Goal: Book appointment/travel/reservation

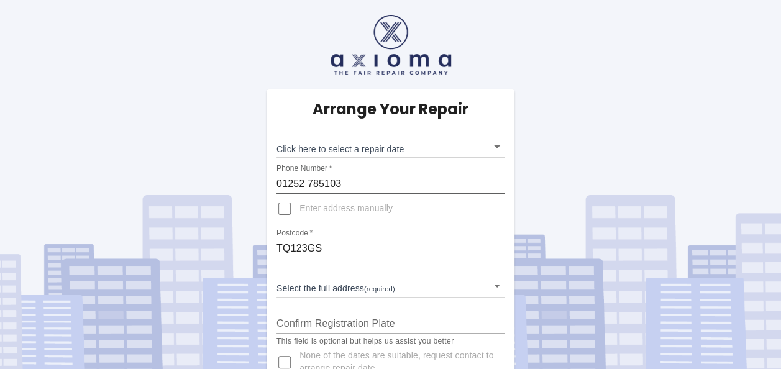
click at [366, 181] on input "01252 785103" at bounding box center [390, 184] width 228 height 20
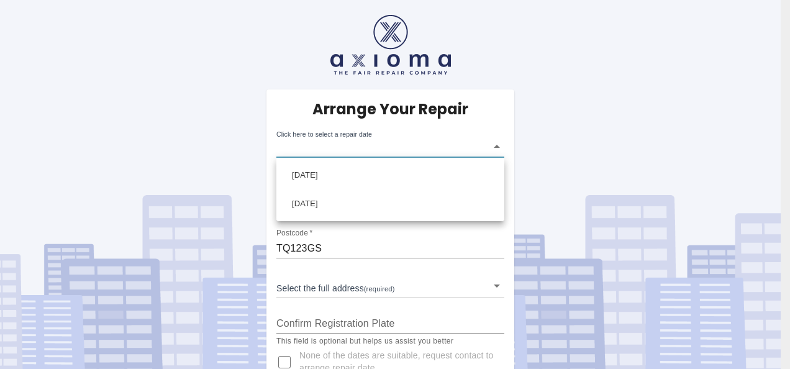
click at [384, 150] on body "Arrange Your Repair Click here to select a repair date ​ Phone Number   * [PHON…" at bounding box center [395, 198] width 790 height 397
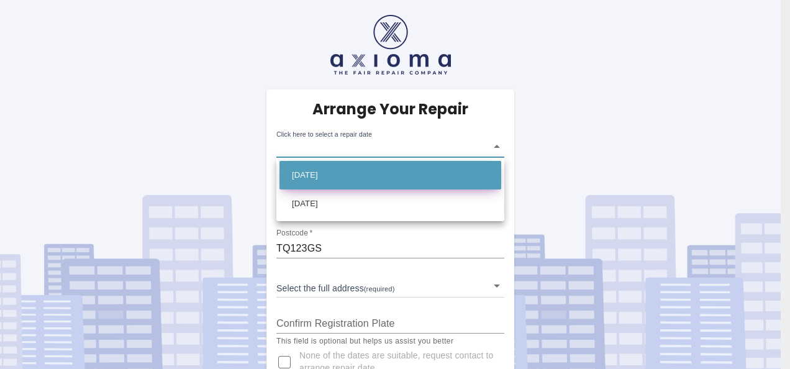
click at [365, 178] on li "[DATE]" at bounding box center [391, 175] width 222 height 29
type input "[DATE]T00:00:00.000Z"
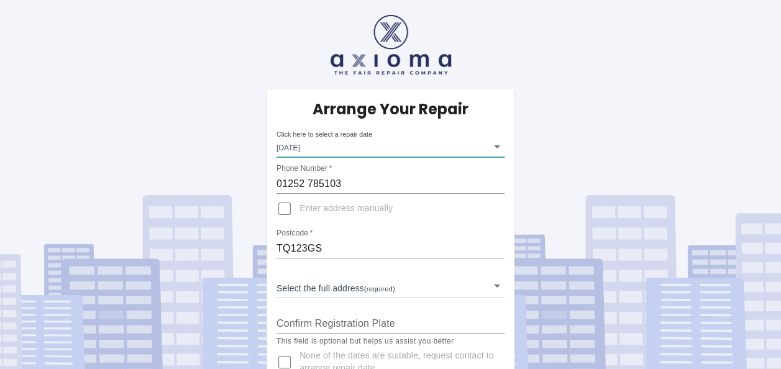
click at [358, 183] on input "01252 785103" at bounding box center [390, 184] width 228 height 20
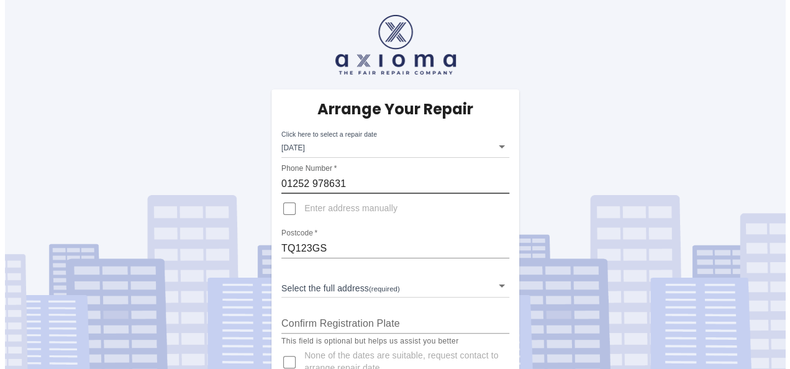
scroll to position [27, 0]
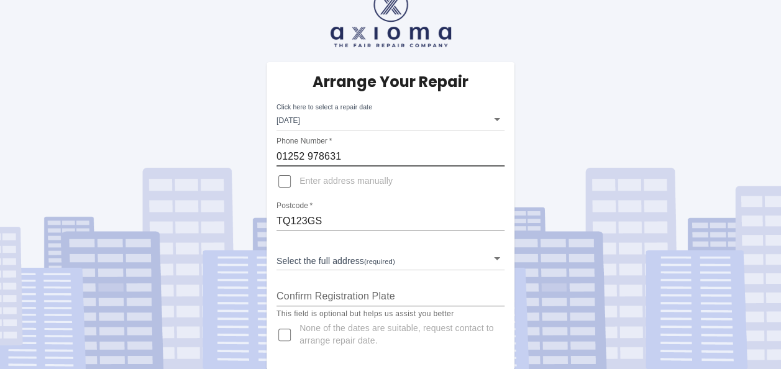
type input "01252 978631"
click at [347, 261] on body "Arrange Your Repair Click here to select a repair date [DATE] [DATE]T00:00:00.0…" at bounding box center [390, 171] width 781 height 397
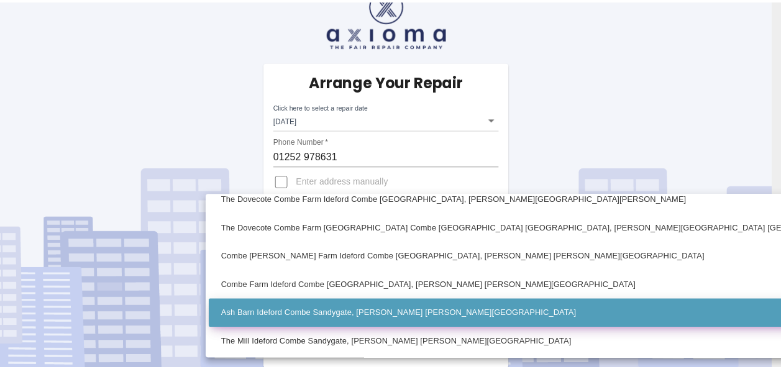
scroll to position [127, 0]
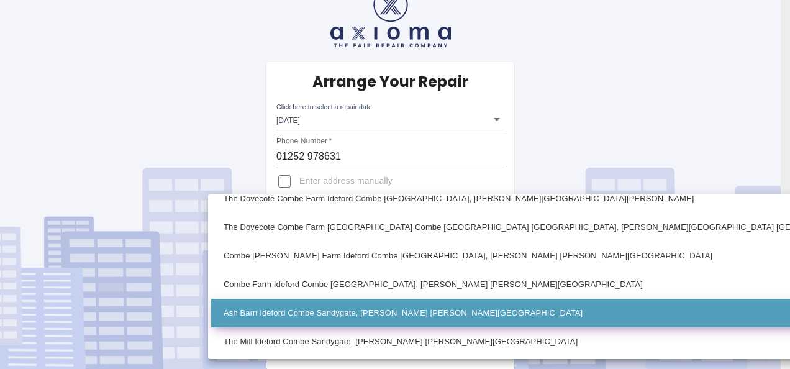
click at [340, 309] on li "Ash Barn Ideford Combe Sandygate, [PERSON_NAME] [PERSON_NAME][GEOGRAPHIC_DATA]" at bounding box center [545, 313] width 669 height 29
type input "Ash Barn Ideford Combe Sandygate, [PERSON_NAME] [PERSON_NAME][GEOGRAPHIC_DATA]"
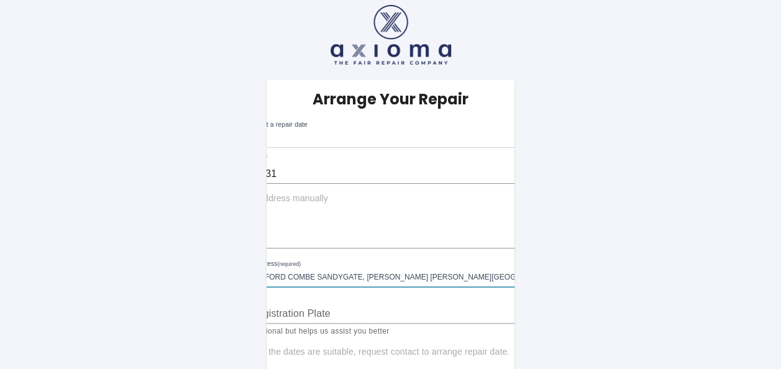
scroll to position [0, 0]
